Goal: Task Accomplishment & Management: Use online tool/utility

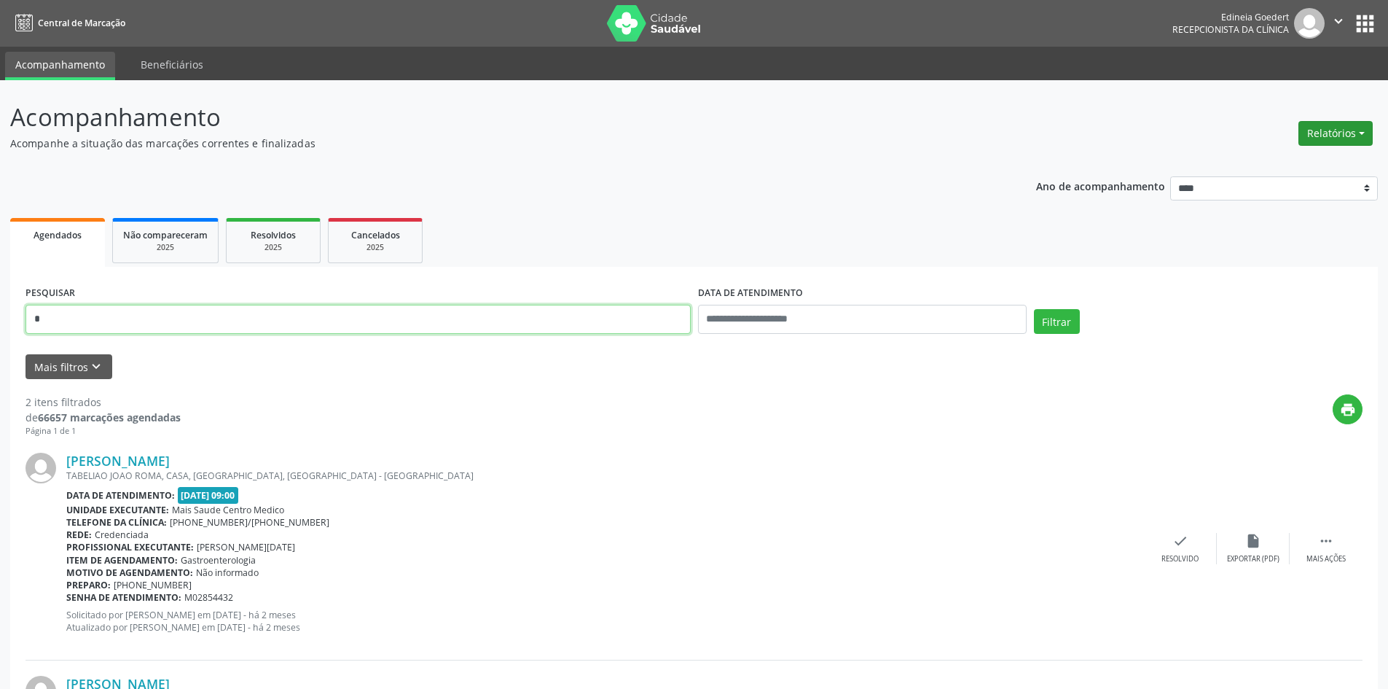
click at [1341, 136] on button "Relatórios" at bounding box center [1336, 133] width 74 height 25
click at [1312, 160] on link "Agendamentos" at bounding box center [1295, 164] width 157 height 20
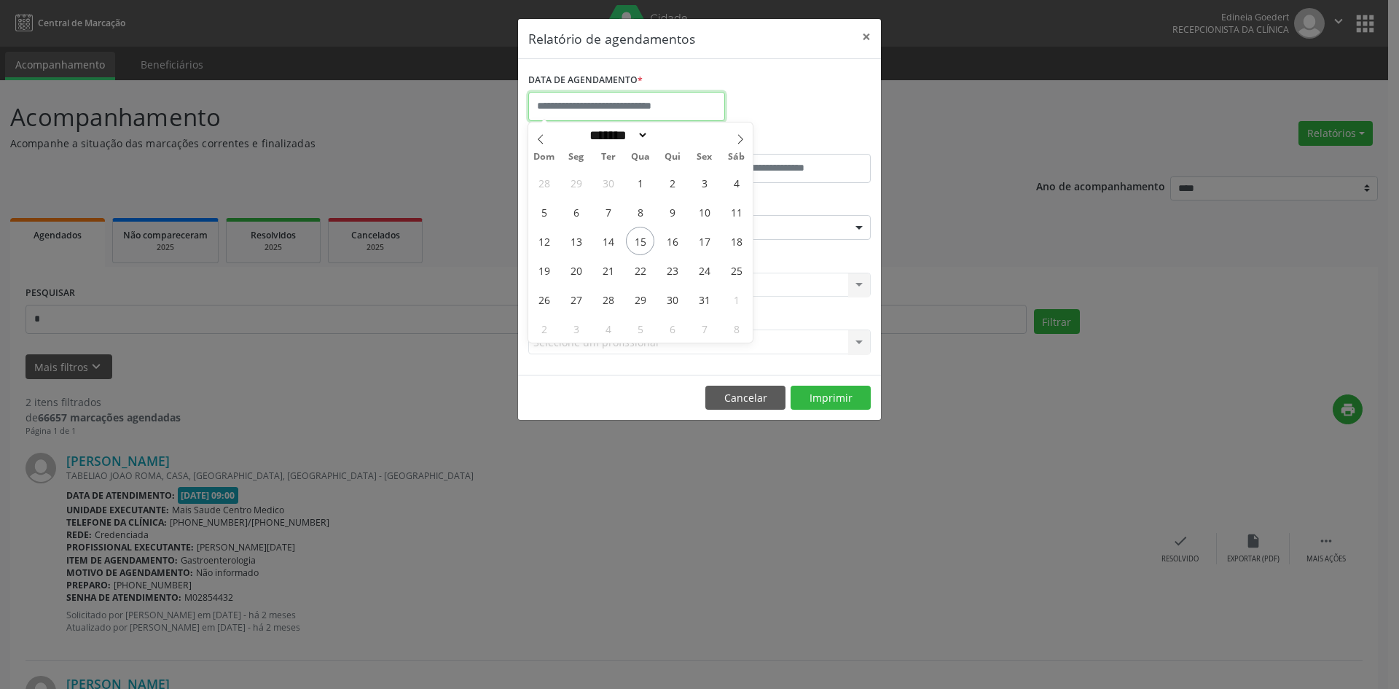
click at [619, 113] on input "text" at bounding box center [626, 106] width 197 height 29
click at [678, 237] on span "16" at bounding box center [672, 241] width 28 height 28
type input "**********"
click at [678, 238] on span "16" at bounding box center [672, 241] width 28 height 28
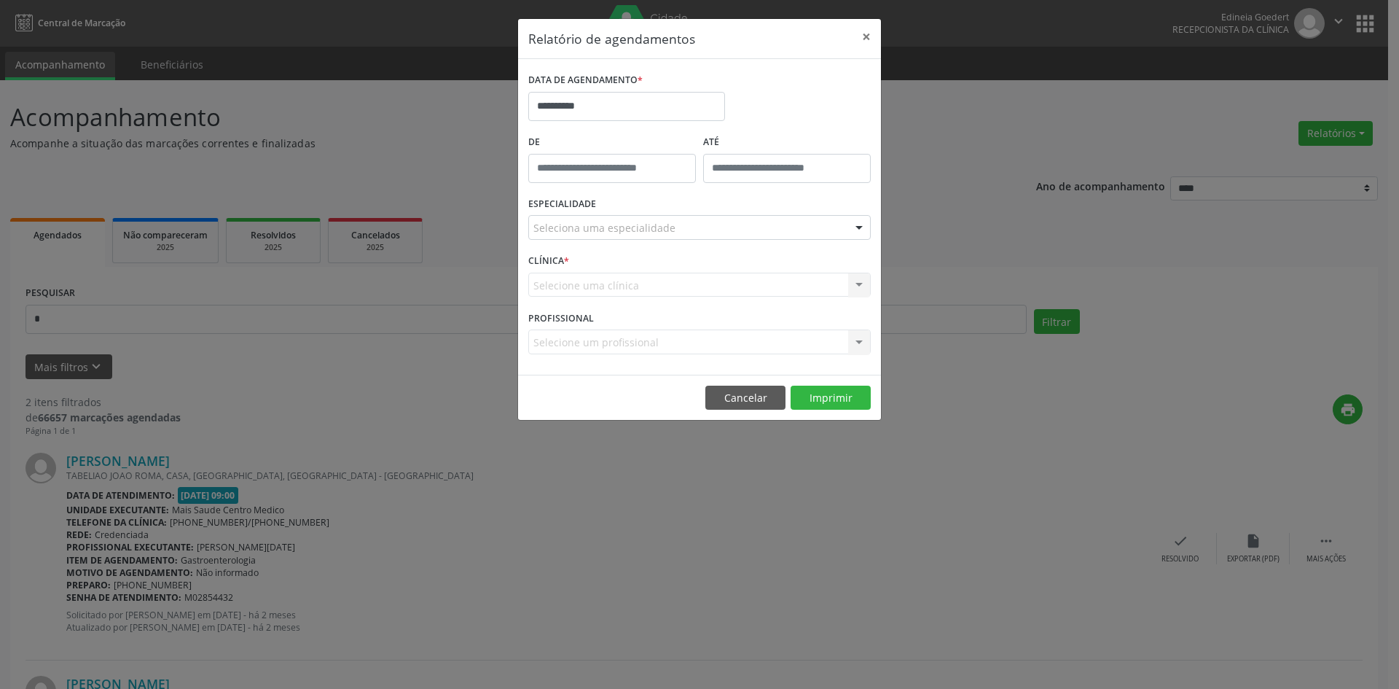
click at [678, 232] on div "Seleciona uma especialidade" at bounding box center [699, 227] width 342 height 25
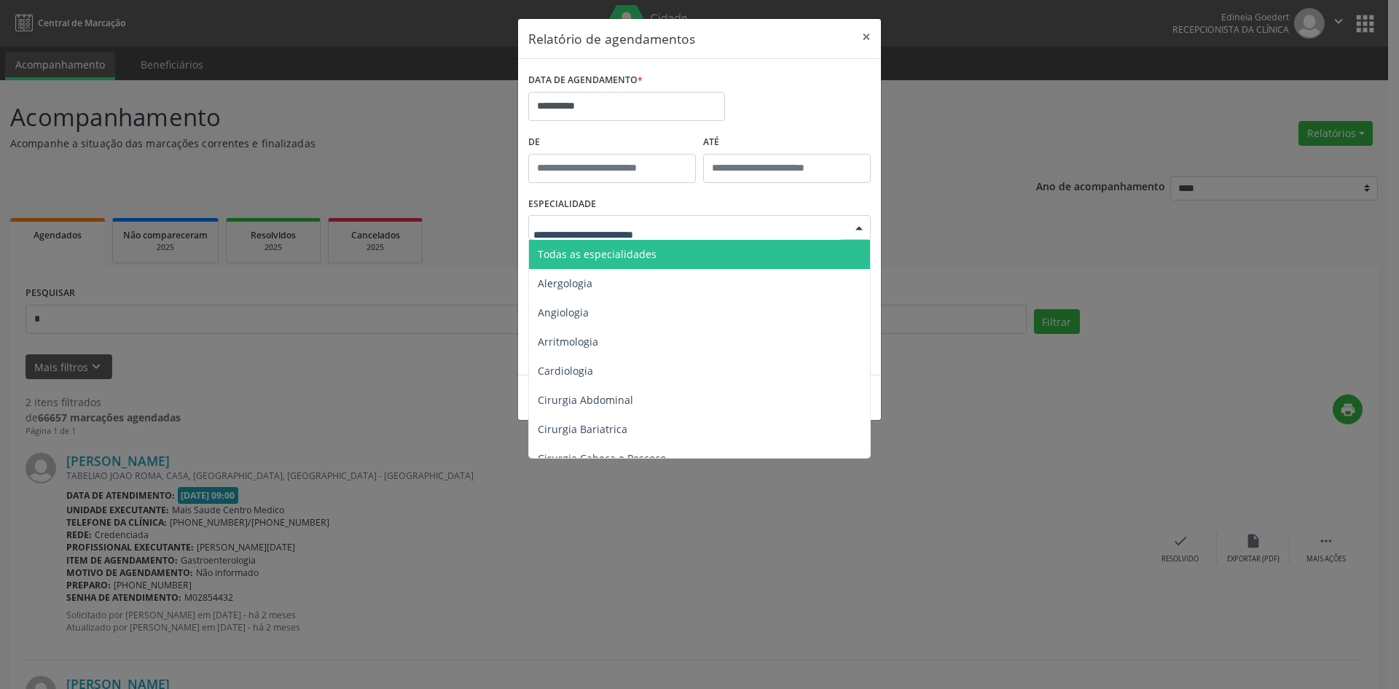
click at [657, 247] on span "Todas as especialidades" at bounding box center [700, 254] width 343 height 29
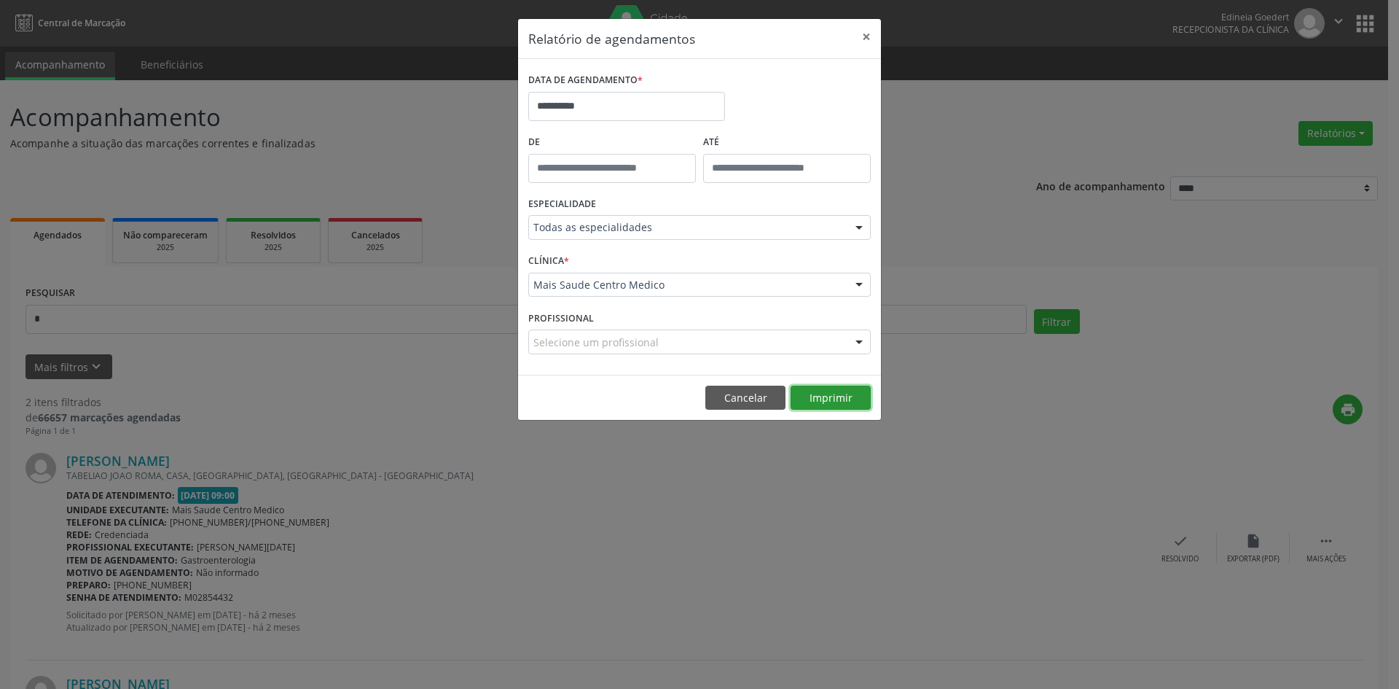
click at [822, 399] on button "Imprimir" at bounding box center [831, 397] width 80 height 25
